Goal: Task Accomplishment & Management: Use online tool/utility

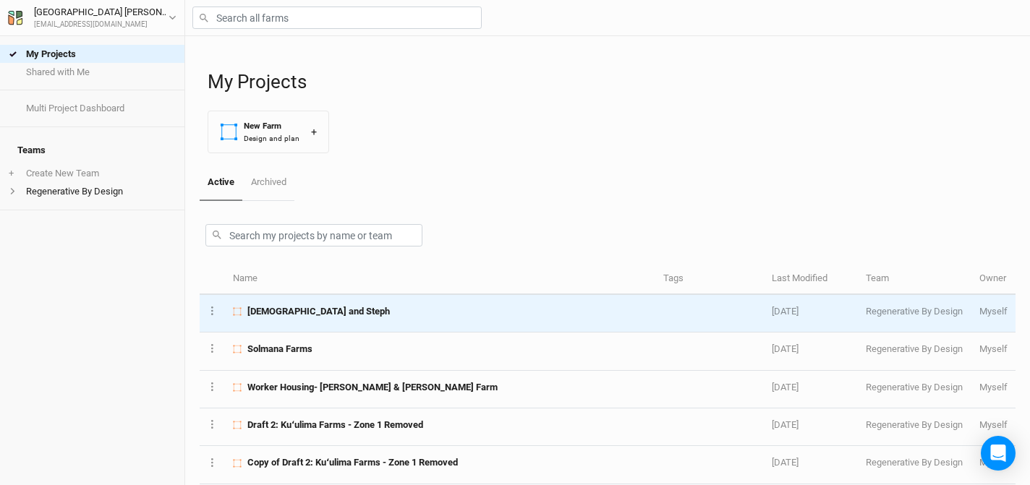
click at [326, 306] on span "[DEMOGRAPHIC_DATA] and Steph" at bounding box center [318, 311] width 143 height 13
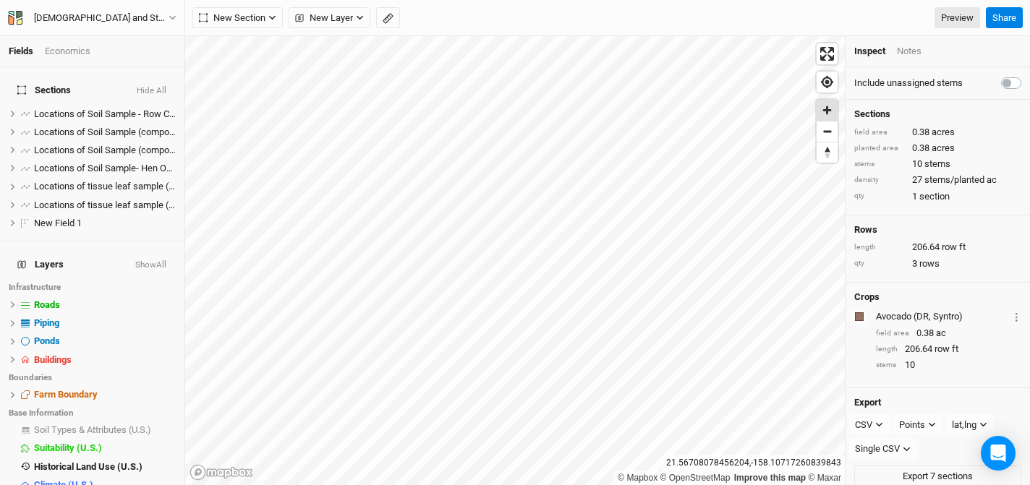
click at [831, 106] on span "Zoom in" at bounding box center [827, 110] width 21 height 21
click at [148, 106] on span "hide" at bounding box center [156, 114] width 16 height 18
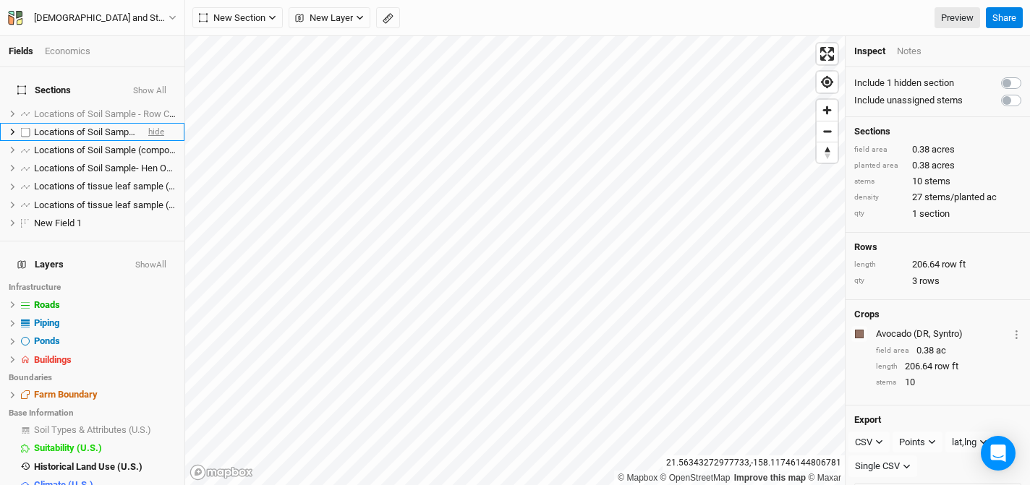
click at [148, 123] on span "hide" at bounding box center [156, 132] width 16 height 18
click at [148, 141] on span "hide" at bounding box center [156, 150] width 16 height 18
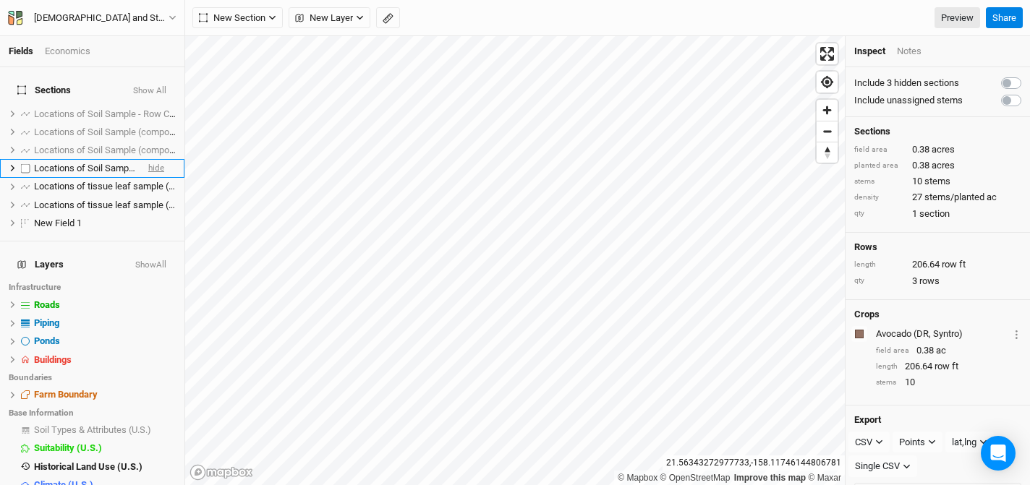
click at [148, 160] on span "hide" at bounding box center [156, 169] width 16 height 18
click at [150, 178] on span "hide" at bounding box center [156, 187] width 16 height 18
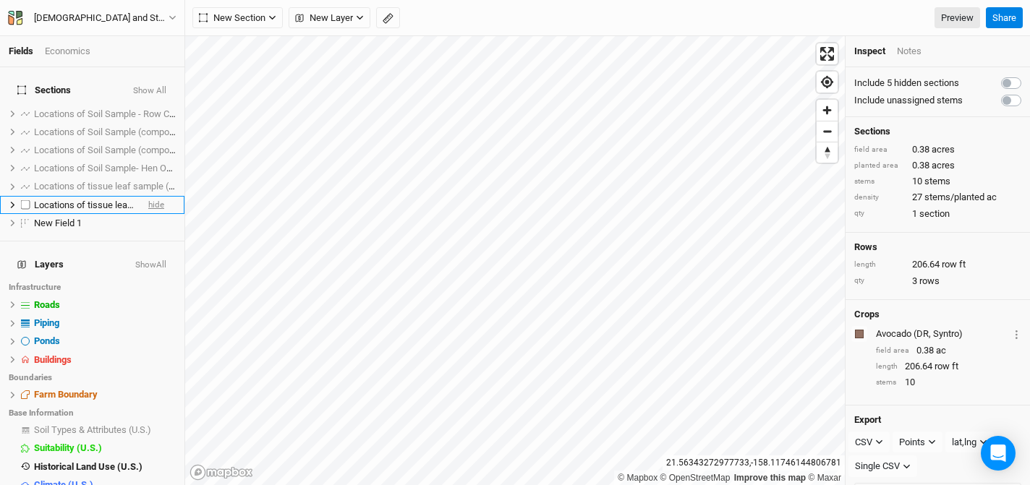
click at [152, 196] on span "hide" at bounding box center [156, 205] width 16 height 18
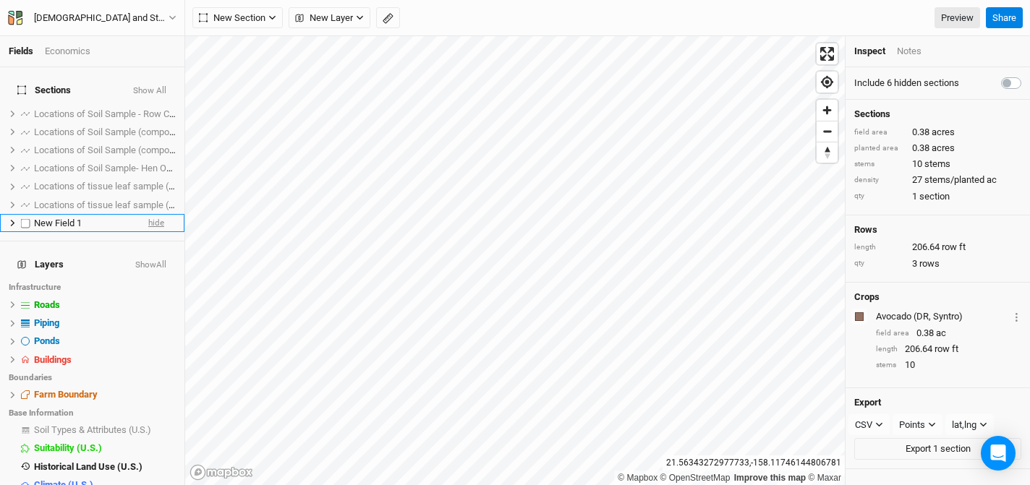
click at [150, 214] on span "hide" at bounding box center [156, 223] width 16 height 18
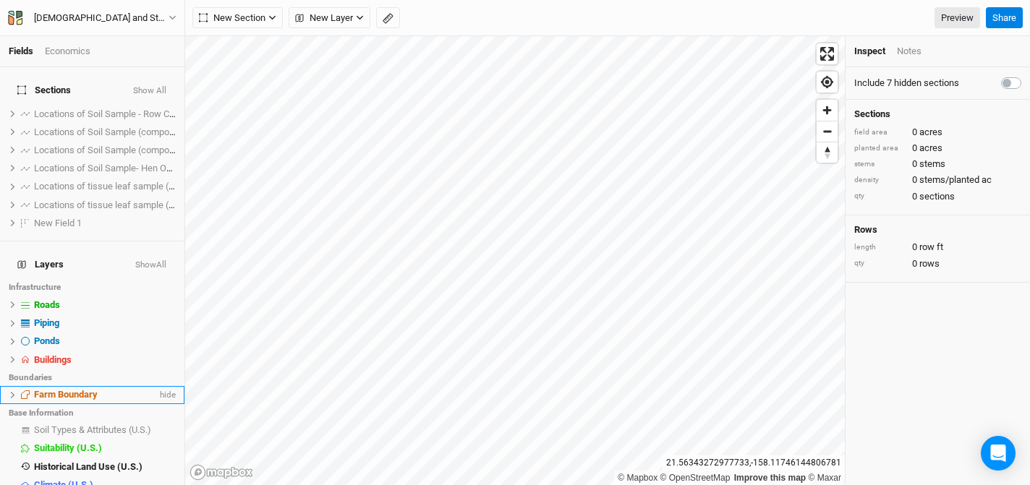
click at [67, 386] on li "Farm Boundary hide" at bounding box center [92, 395] width 184 height 18
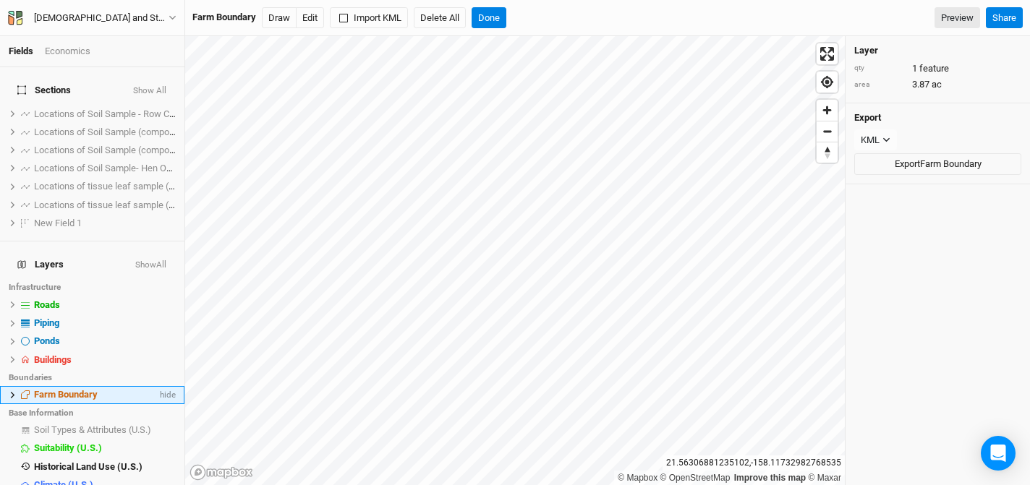
click at [10, 391] on icon at bounding box center [13, 395] width 8 height 8
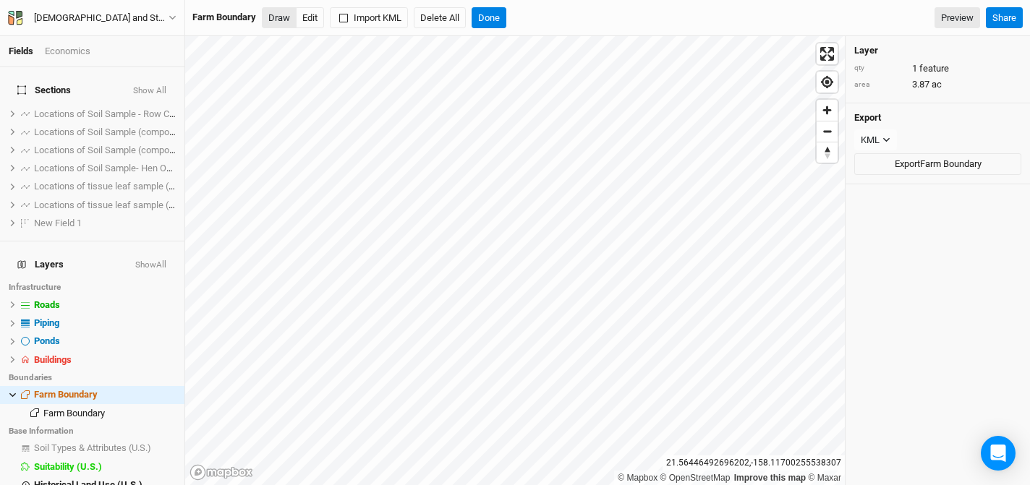
click at [281, 20] on button "Draw" at bounding box center [279, 18] width 35 height 22
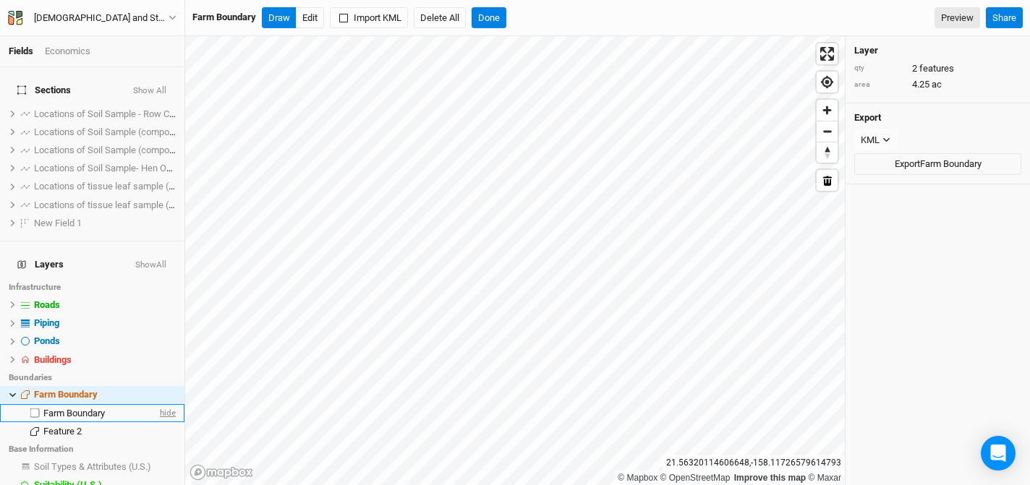
click at [157, 404] on span "hide" at bounding box center [166, 413] width 19 height 18
click at [38, 404] on label at bounding box center [35, 413] width 18 height 18
click at [38, 409] on input "checkbox" at bounding box center [34, 413] width 9 height 9
checkbox input "true"
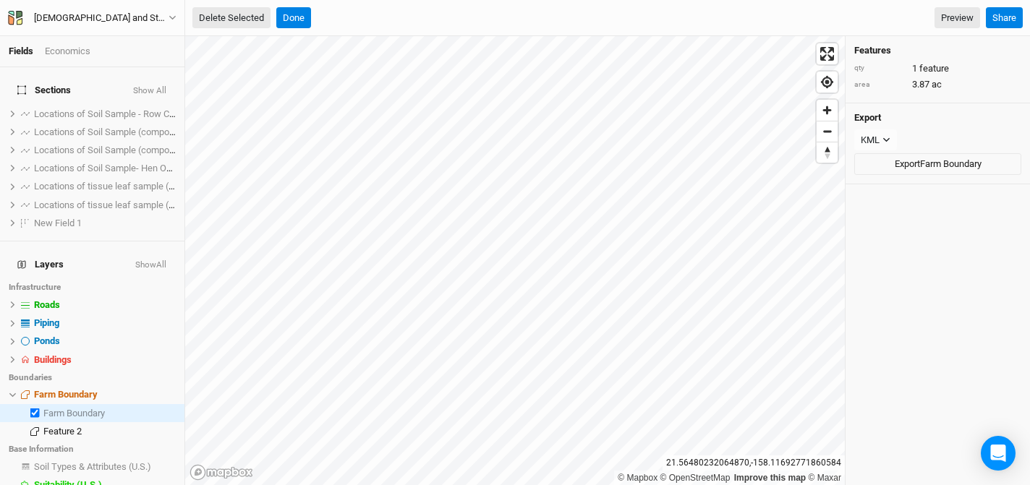
click at [243, 17] on button "Delete Selected" at bounding box center [231, 18] width 78 height 22
click at [459, 14] on button "Confirm" at bounding box center [436, 18] width 45 height 22
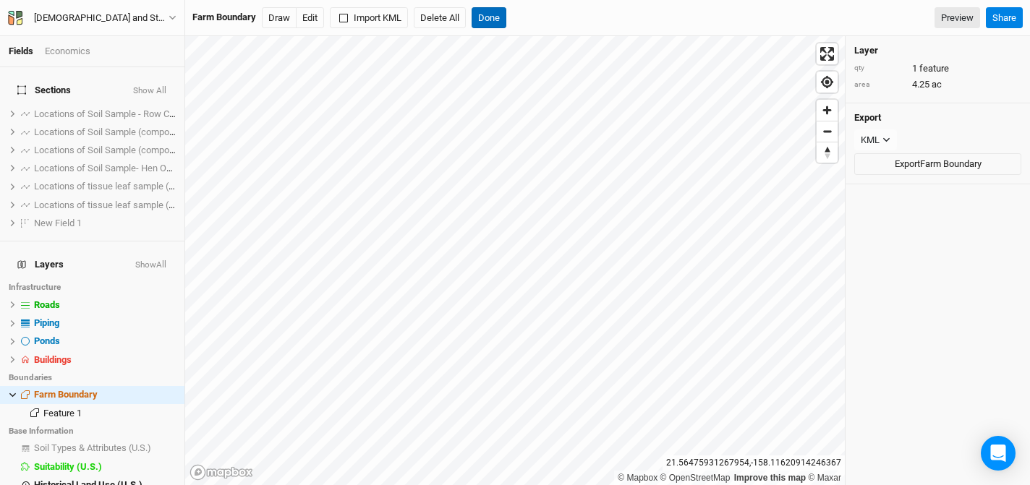
click at [497, 16] on button "Done" at bounding box center [489, 18] width 35 height 22
